Goal: Information Seeking & Learning: Find specific fact

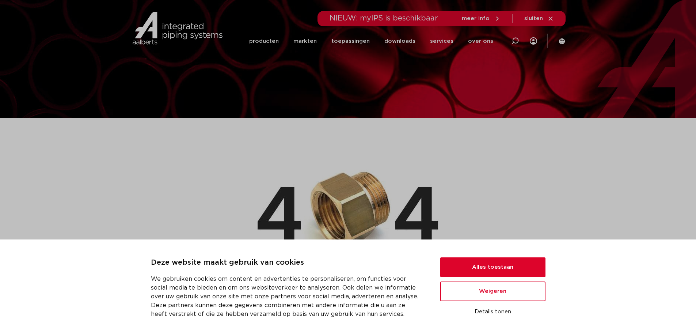
drag, startPoint x: 416, startPoint y: 167, endPoint x: 362, endPoint y: 94, distance: 91.1
click at [416, 166] on img at bounding box center [348, 209] width 181 height 115
click at [270, 40] on link "producten" at bounding box center [264, 41] width 30 height 28
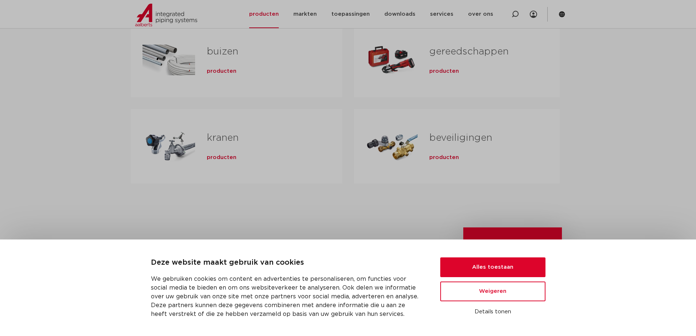
scroll to position [246, 0]
click at [220, 157] on span "producten" at bounding box center [222, 156] width 30 height 7
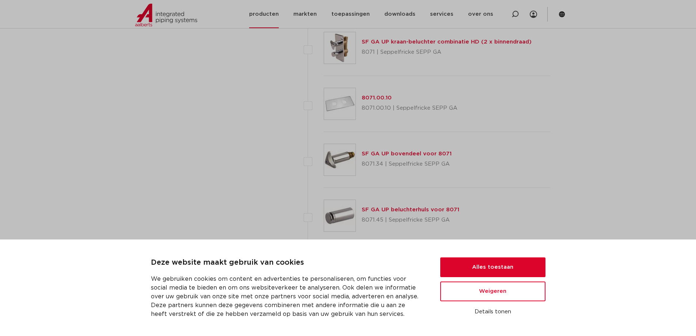
scroll to position [1754, 0]
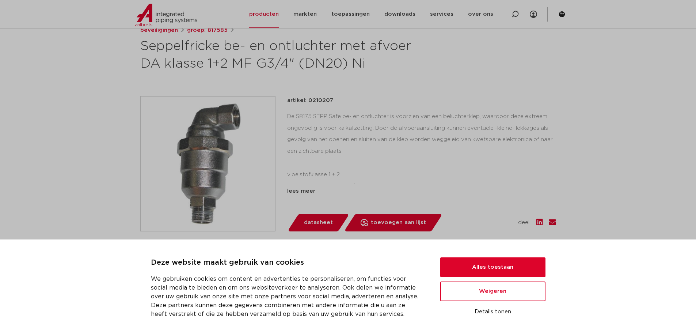
scroll to position [73, 0]
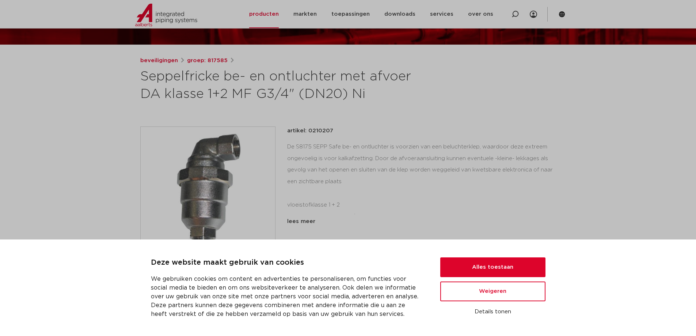
drag, startPoint x: 309, startPoint y: 131, endPoint x: 337, endPoint y: 131, distance: 28.5
click at [337, 131] on div "artikel: 0210207" at bounding box center [421, 130] width 269 height 9
copy p "0210207"
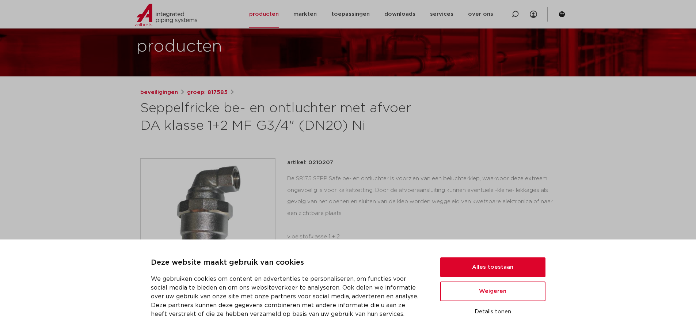
scroll to position [37, 0]
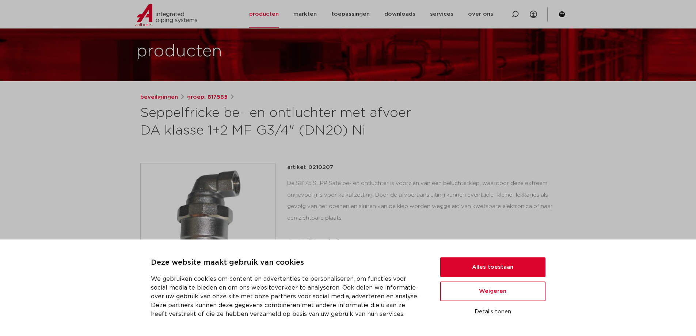
drag, startPoint x: 307, startPoint y: 166, endPoint x: 337, endPoint y: 169, distance: 29.7
click at [337, 169] on div "artikel: 0210207" at bounding box center [421, 167] width 269 height 9
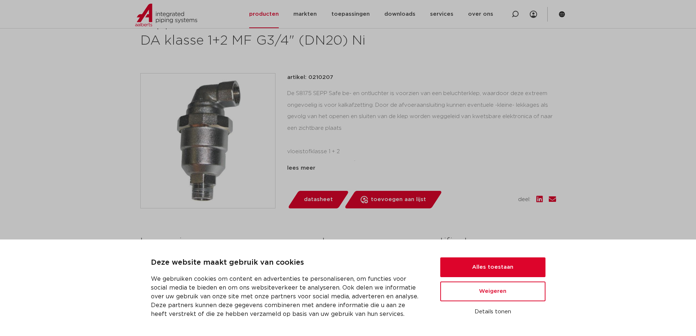
scroll to position [110, 0]
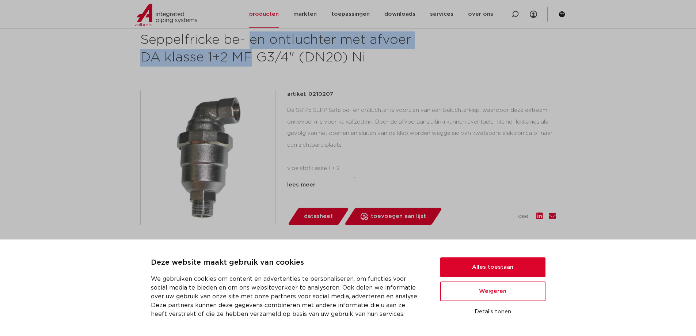
drag, startPoint x: 138, startPoint y: 40, endPoint x: 415, endPoint y: 38, distance: 276.2
click at [415, 38] on div "beveiligingen groep: 817585 Seppelfricke be- en ontluchter met afvoer DA klasse…" at bounding box center [347, 178] width 427 height 316
copy h1 "Seppelfricke be- en ontluchter met afvoer"
